Goal: Transaction & Acquisition: Purchase product/service

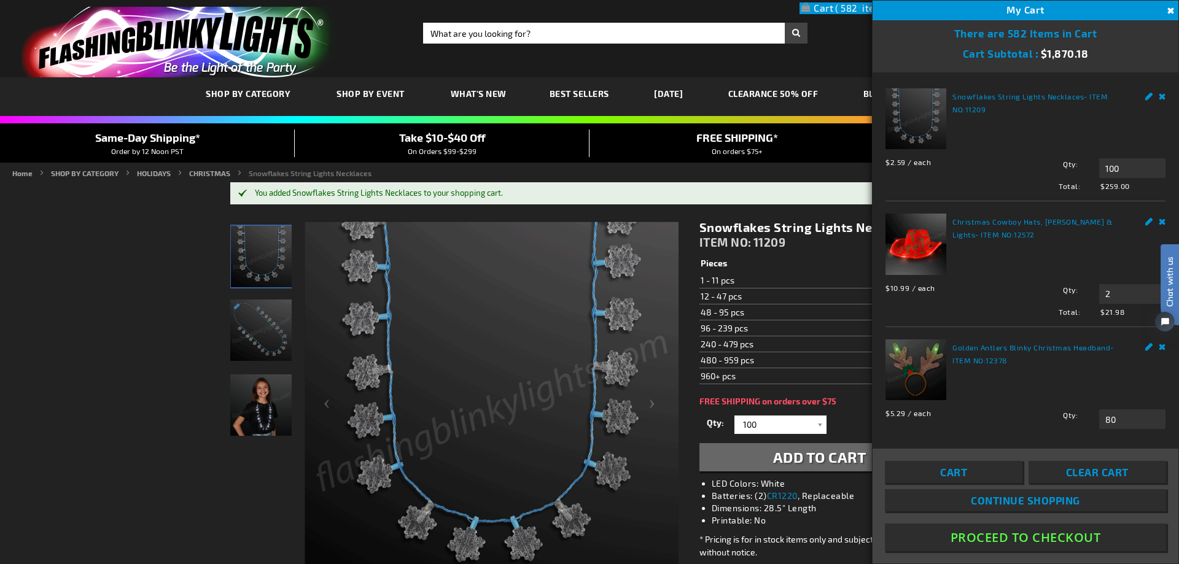
click at [1152, 216] on html "Chat with us" at bounding box center [1160, 281] width 37 height 215
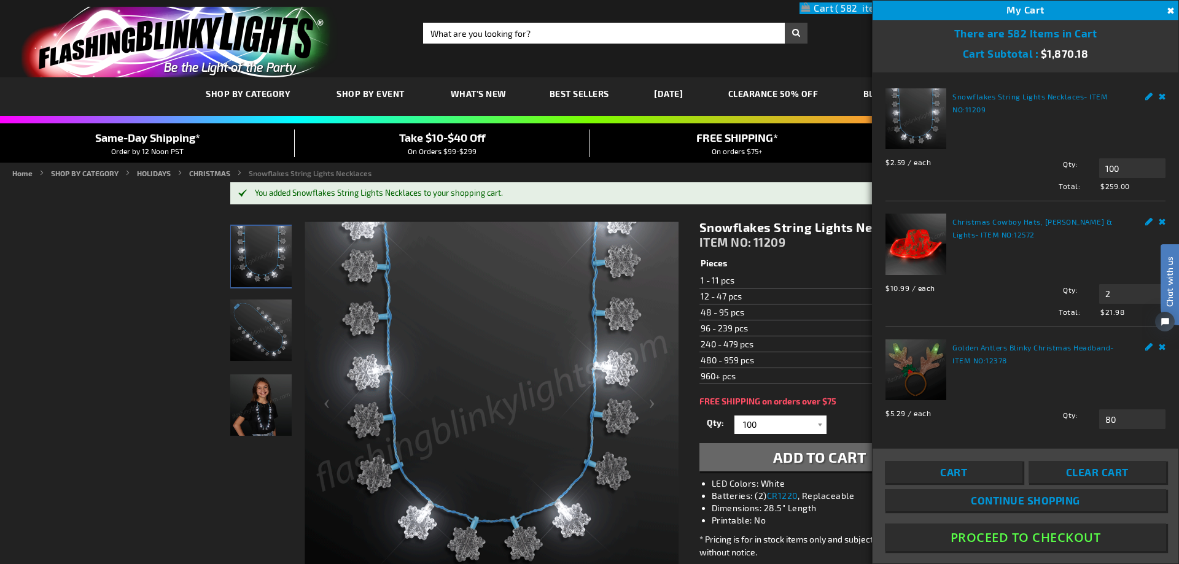
click at [1152, 219] on html "Chat with us" at bounding box center [1160, 281] width 37 height 215
click at [1152, 218] on html "Chat with us" at bounding box center [1160, 281] width 37 height 215
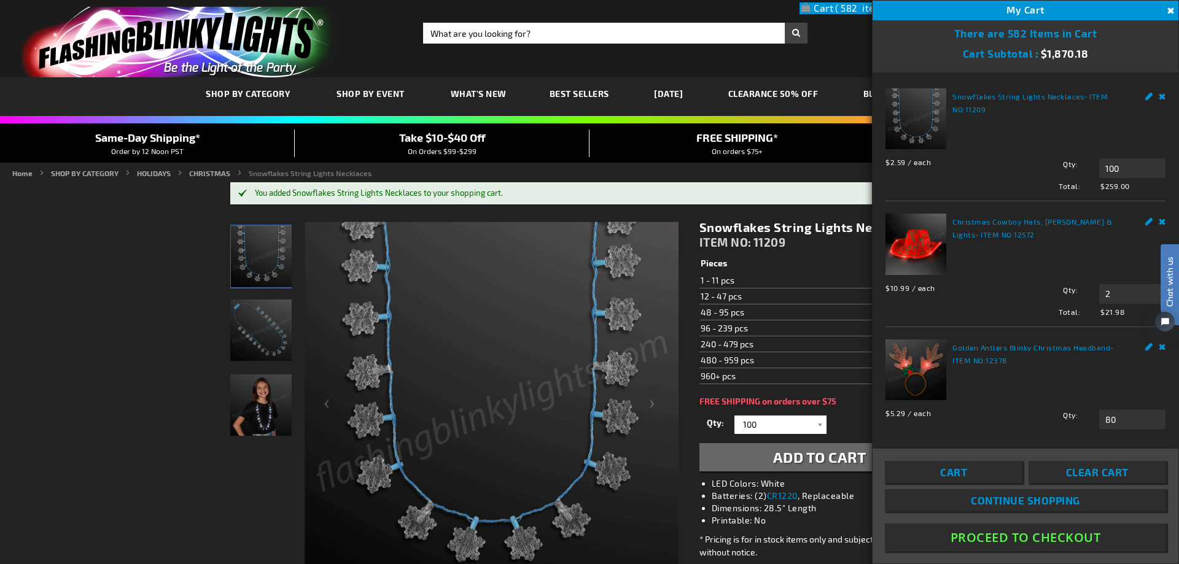
click at [1154, 217] on html "Chat with us" at bounding box center [1160, 281] width 37 height 215
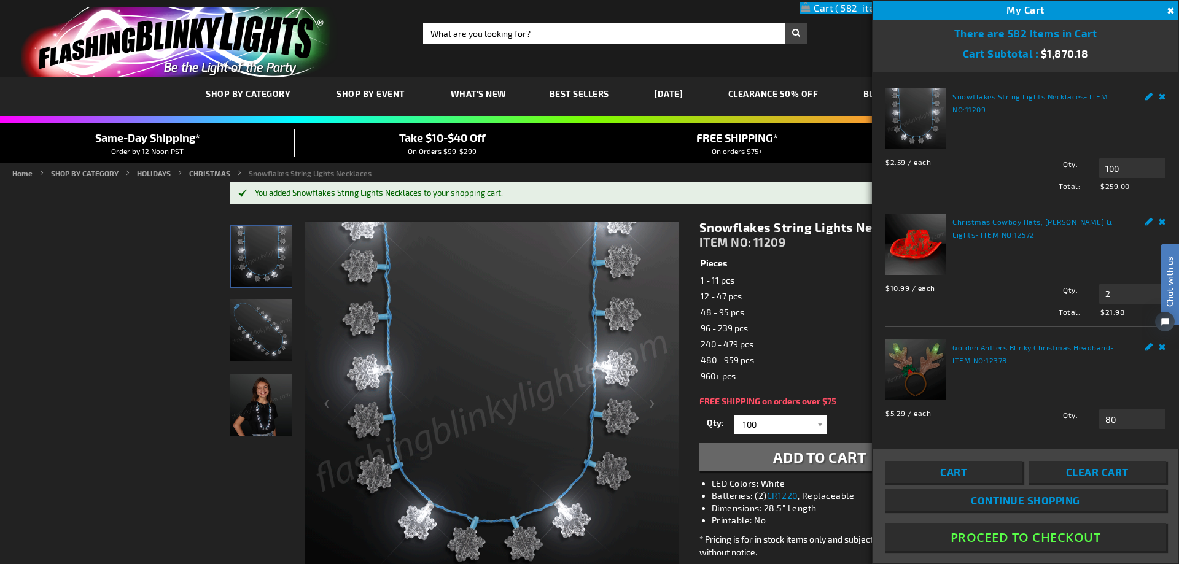
drag, startPoint x: 1075, startPoint y: 256, endPoint x: 1096, endPoint y: 252, distance: 21.2
click at [1076, 256] on div "Christmas Cowboy Hats, Holly & Lights - ITEM NO: 12572 $10.99 / each Total: $21…" at bounding box center [1026, 265] width 280 height 103
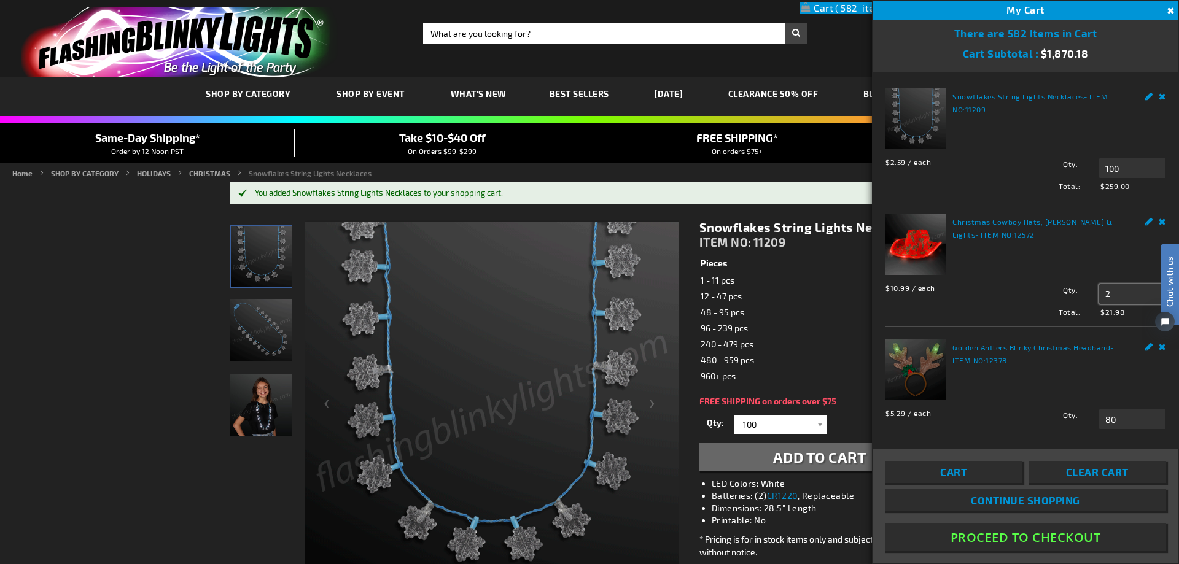
drag, startPoint x: 1115, startPoint y: 291, endPoint x: 1061, endPoint y: 288, distance: 54.8
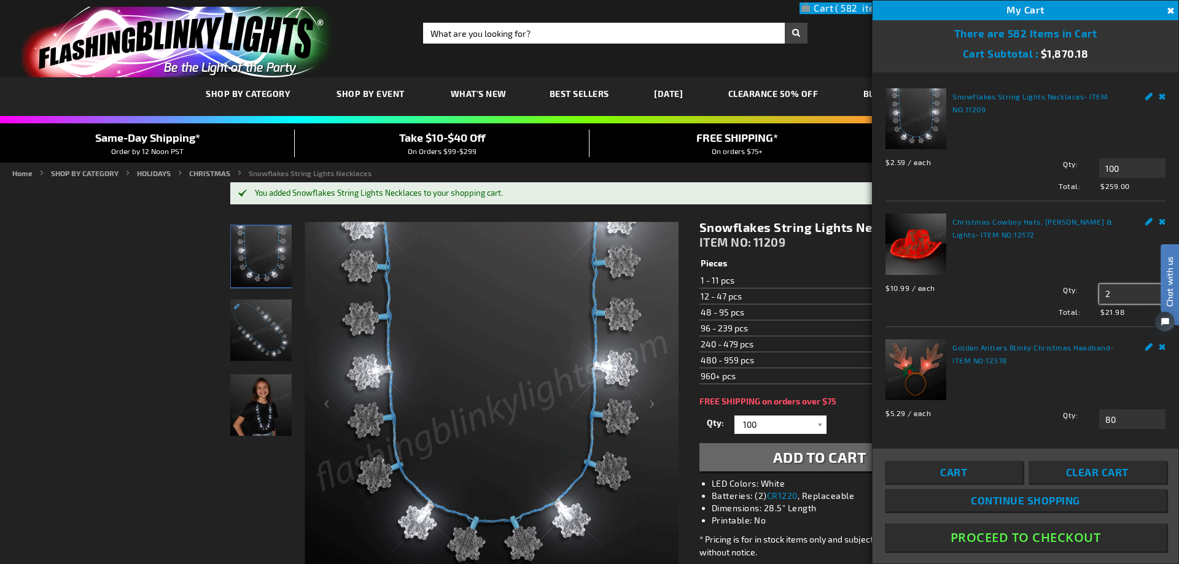
click at [1061, 288] on div "Qty 2 Update" at bounding box center [1089, 294] width 154 height 20
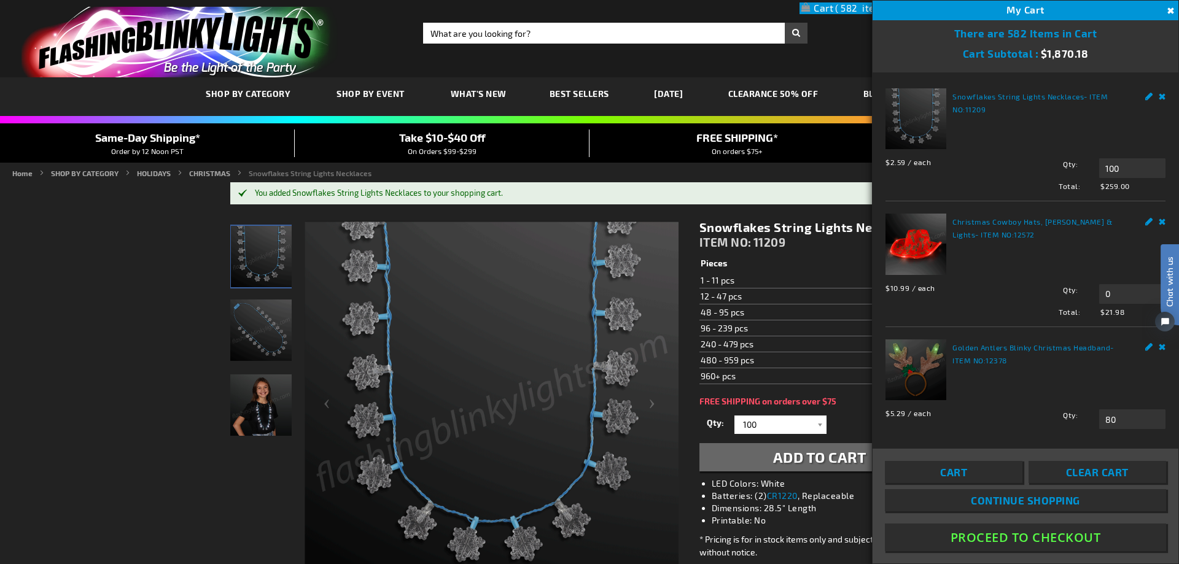
type input "2"
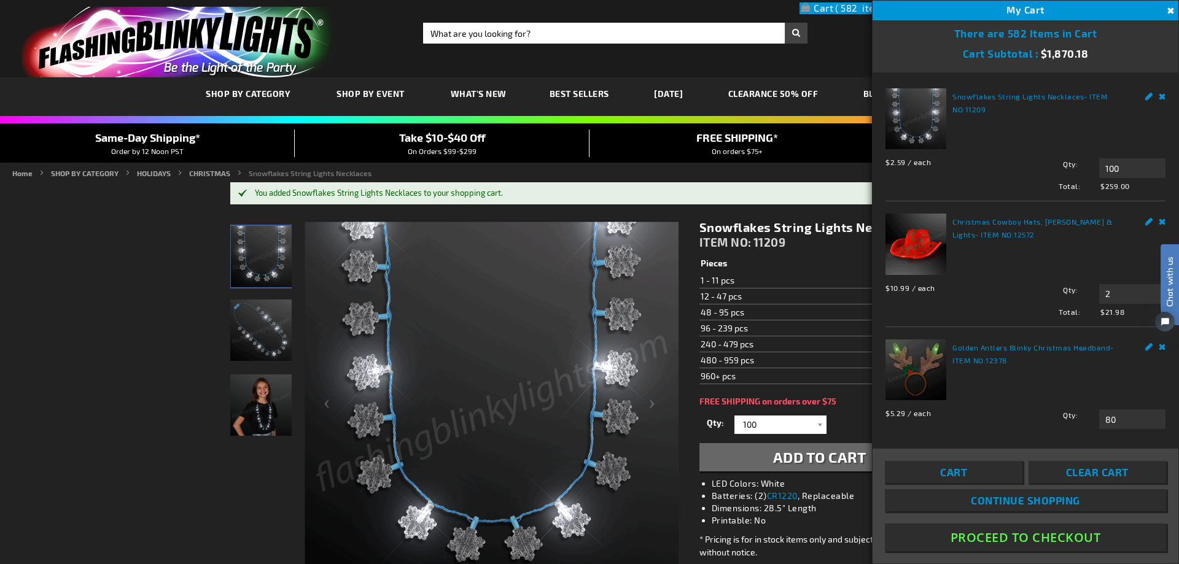
click at [1034, 286] on label "Qty" at bounding box center [1045, 289] width 66 height 11
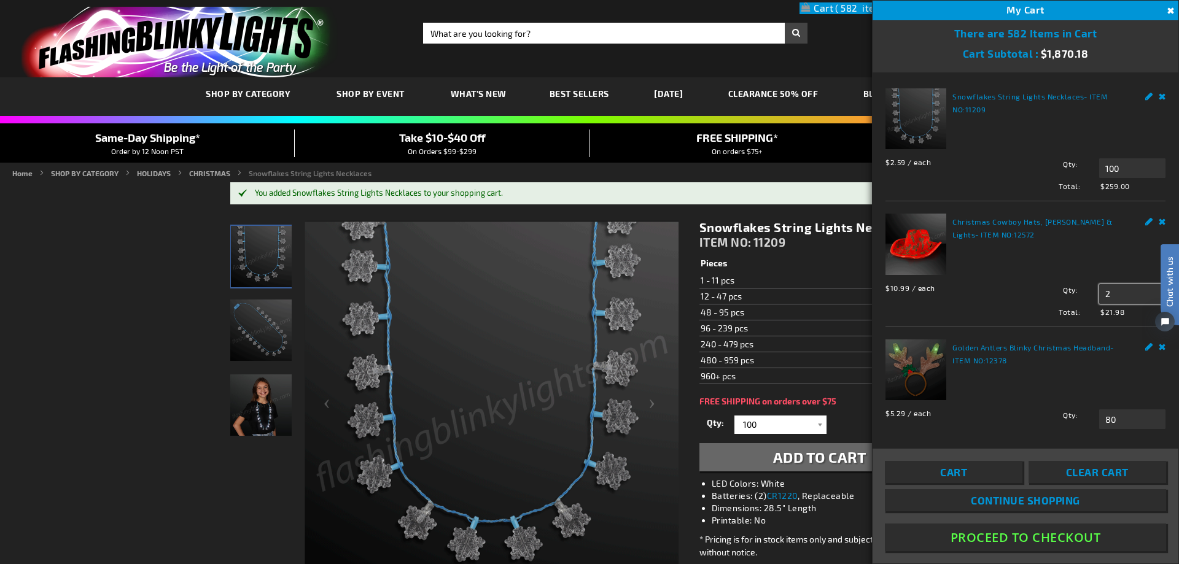
click at [1099, 286] on input "2" at bounding box center [1132, 294] width 66 height 20
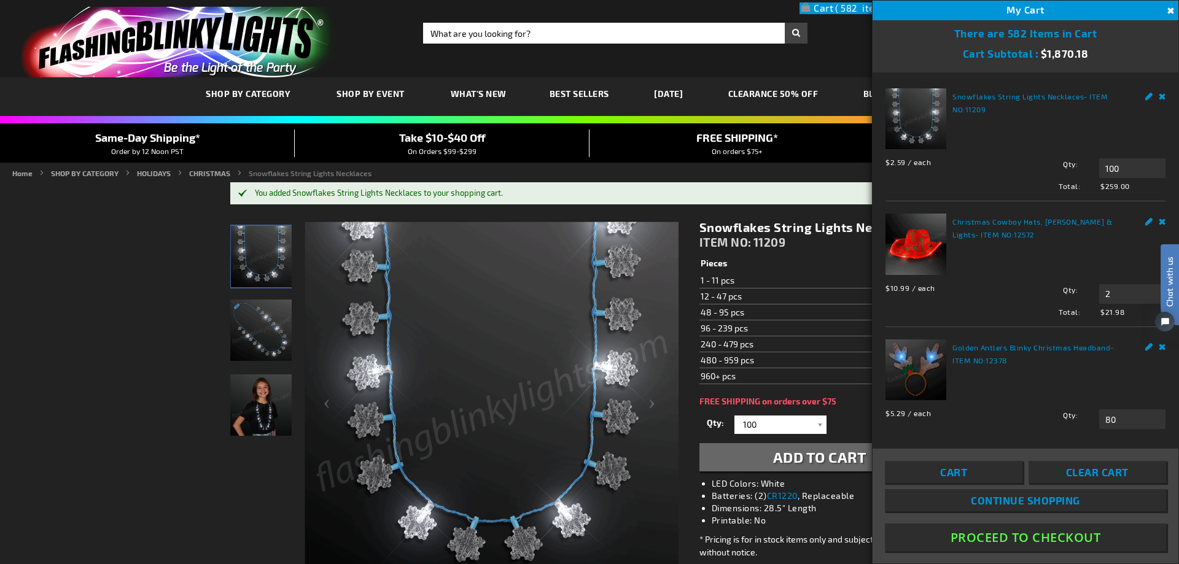
click at [945, 471] on span "Cart" at bounding box center [953, 472] width 27 height 12
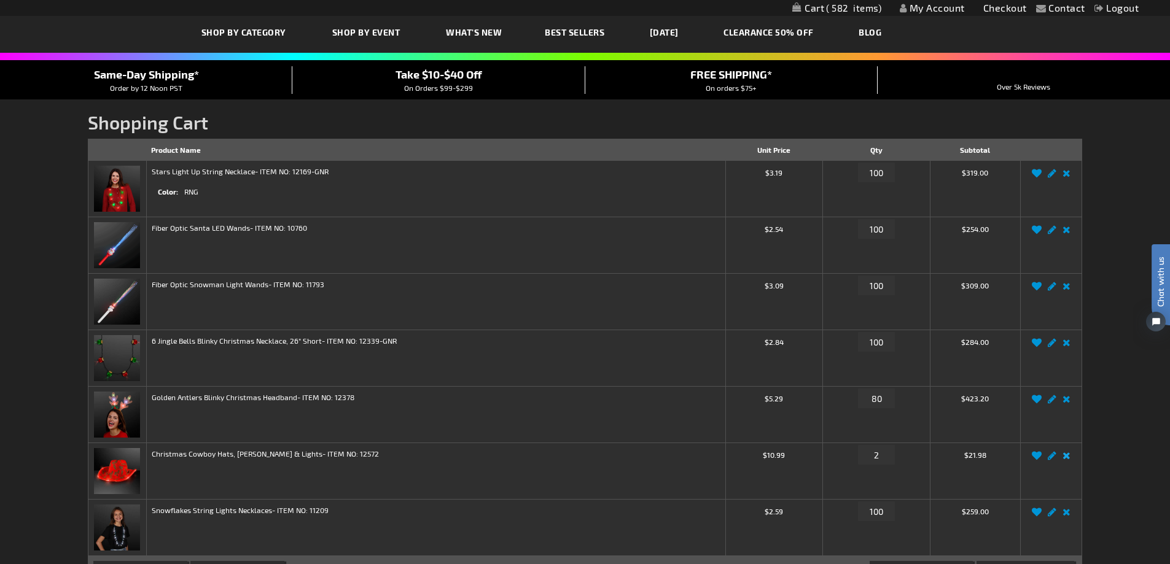
click at [1067, 459] on link "Remove item" at bounding box center [1067, 459] width 14 height 0
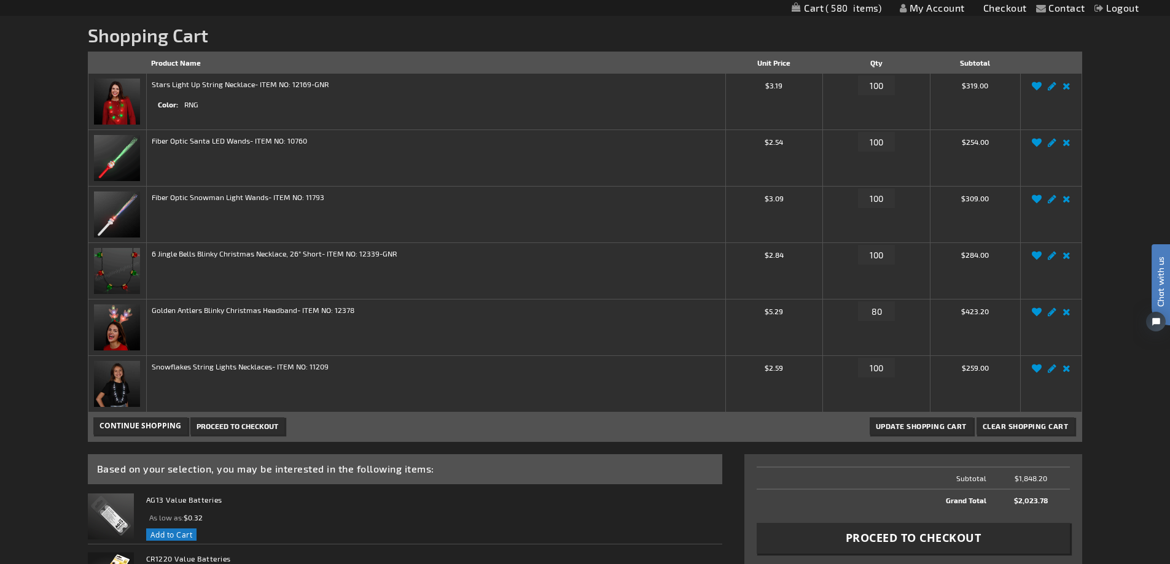
scroll to position [87, 0]
